Goal: Transaction & Acquisition: Book appointment/travel/reservation

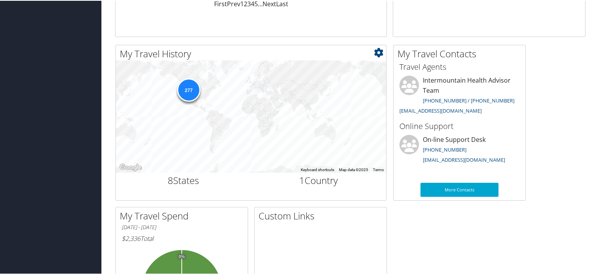
scroll to position [234, 0]
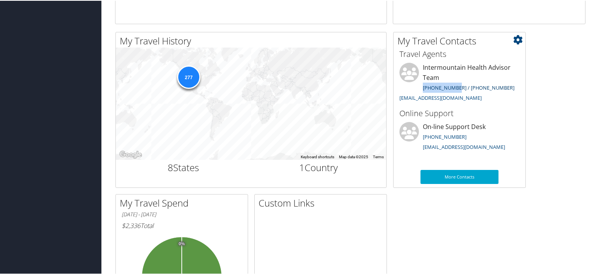
drag, startPoint x: 420, startPoint y: 85, endPoint x: 454, endPoint y: 90, distance: 34.6
click at [454, 90] on li "Intermountain Health Advisor Team [PHONE_NUMBER] / [PHONE_NUMBER] [EMAIL_ADDRES…" at bounding box center [459, 83] width 128 height 42
copy link "[PHONE_NUMBER]"
click at [433, 254] on div "My Travel History Small Medium Large To navigate the map with touch gestures do…" at bounding box center [350, 190] width 482 height 318
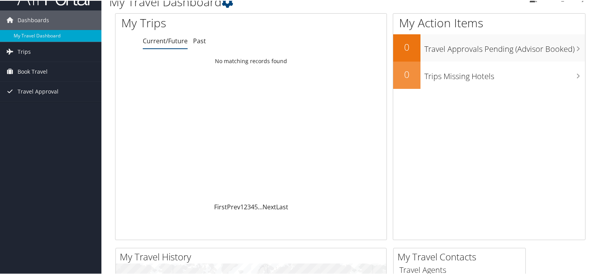
scroll to position [0, 0]
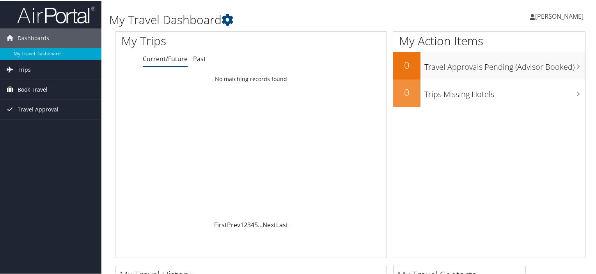
click at [32, 85] on span "Book Travel" at bounding box center [33, 89] width 30 height 20
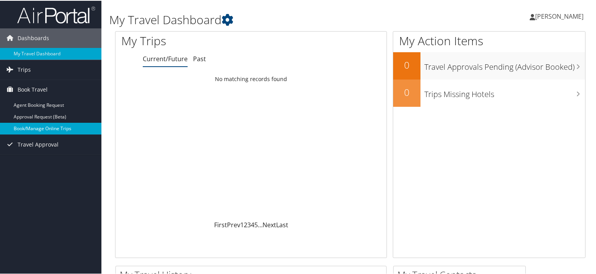
click at [61, 131] on link "Book/Manage Online Trips" at bounding box center [50, 128] width 101 height 12
